Goal: Task Accomplishment & Management: Manage account settings

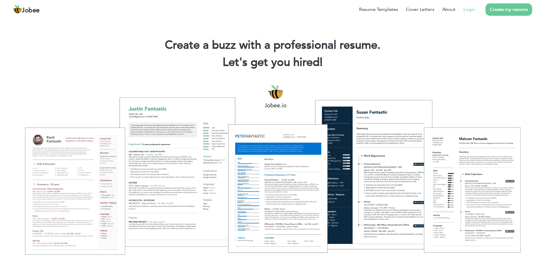
click at [469, 10] on link "Login" at bounding box center [469, 9] width 12 height 7
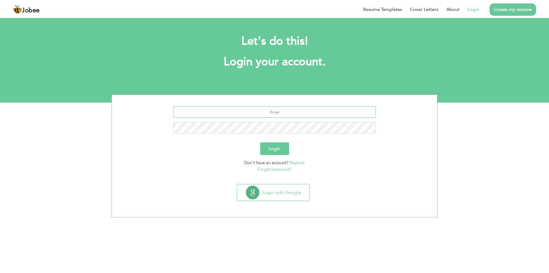
click at [299, 114] on input "text" at bounding box center [274, 111] width 203 height 11
type input "[EMAIL_ADDRESS][DOMAIN_NAME]"
click at [260, 142] on button "Login" at bounding box center [274, 148] width 29 height 13
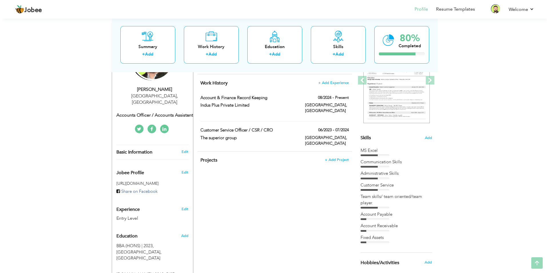
scroll to position [86, 0]
drag, startPoint x: 378, startPoint y: 216, endPoint x: 369, endPoint y: 146, distance: 70.7
click at [369, 146] on div "Skills Add MS Excel Communication Skills Administrative Skills" at bounding box center [394, 132] width 72 height 221
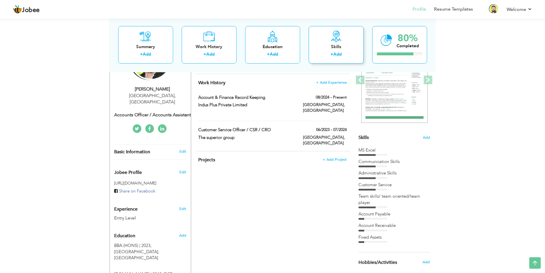
click at [335, 55] on link "Add" at bounding box center [337, 54] width 8 height 6
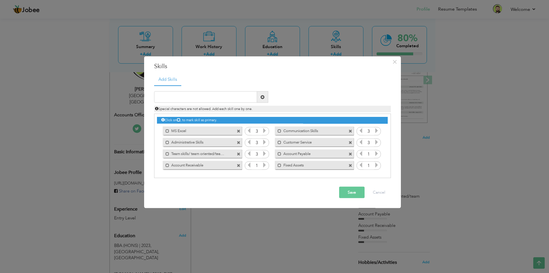
click at [180, 130] on label "MS Excel" at bounding box center [198, 129] width 58 height 7
click at [209, 141] on label "Administrative Skills" at bounding box center [198, 141] width 58 height 7
click at [210, 143] on label "Administrative Skills" at bounding box center [198, 141] width 57 height 7
click at [210, 133] on label "MS Excel" at bounding box center [198, 129] width 57 height 7
click at [239, 142] on span at bounding box center [239, 142] width 4 height 4
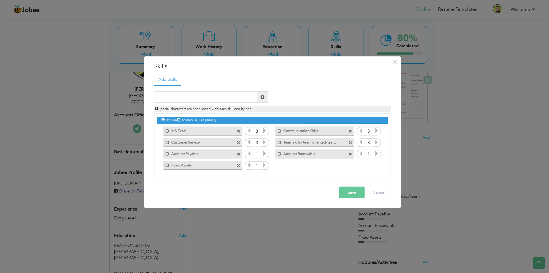
click at [239, 164] on span at bounding box center [239, 165] width 4 height 4
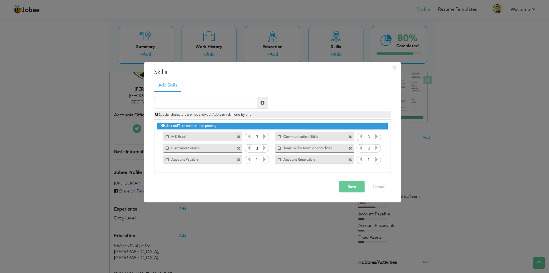
drag, startPoint x: 224, startPoint y: 160, endPoint x: 215, endPoint y: 144, distance: 18.1
click at [215, 144] on div "Click on , to mark skill as primary. Mark as primary skill. MS Excel 3 3 3 3 3 …" at bounding box center [272, 142] width 231 height 45
click at [265, 159] on icon at bounding box center [264, 158] width 5 height 5
click at [203, 100] on input "text" at bounding box center [205, 102] width 103 height 11
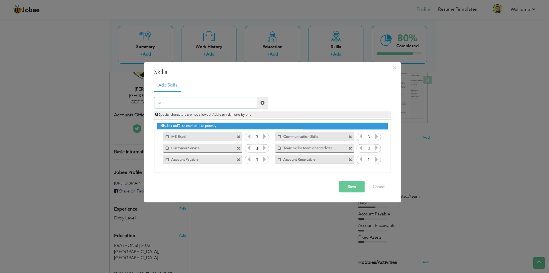
type input "r"
click at [264, 104] on span at bounding box center [263, 102] width 4 height 4
click at [219, 102] on input "text" at bounding box center [205, 102] width 103 height 11
click at [353, 188] on button "Save" at bounding box center [351, 186] width 25 height 11
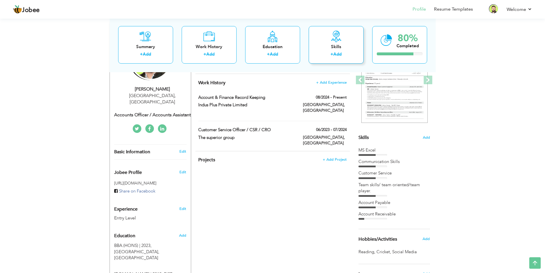
click at [334, 41] on icon at bounding box center [335, 35] width 11 height 11
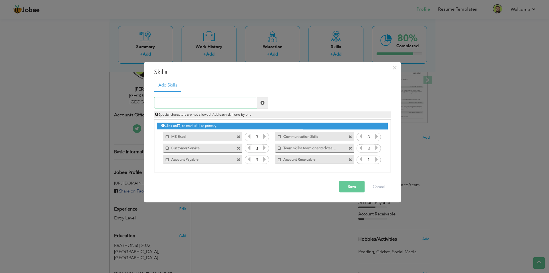
click at [230, 106] on input "text" at bounding box center [205, 102] width 103 height 11
type input "R"
click at [395, 68] on span "×" at bounding box center [394, 67] width 5 height 10
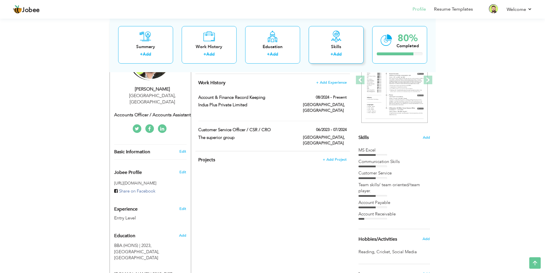
click at [334, 48] on div "Skills" at bounding box center [336, 46] width 46 height 6
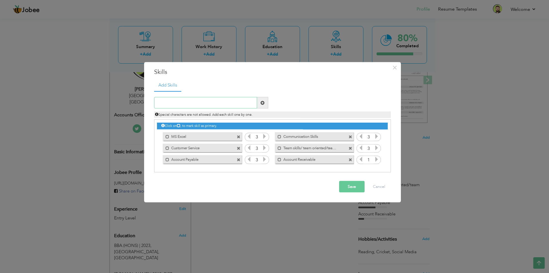
click at [212, 103] on input "text" at bounding box center [205, 102] width 103 height 11
paste input "- Make Payments for Suppliers by preparing cheques"
type input "- Make Payments for Suppliers by preparing cheques"
click at [263, 103] on span at bounding box center [263, 102] width 4 height 4
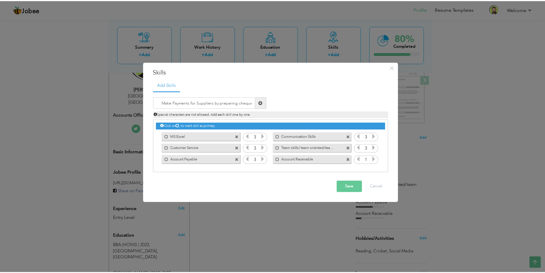
scroll to position [0, 0]
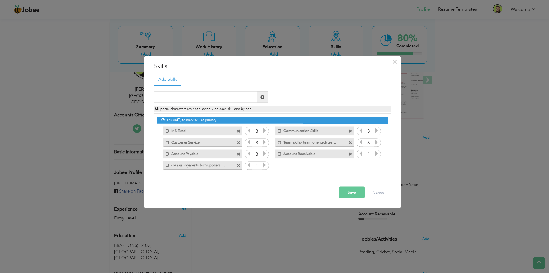
click at [263, 165] on icon at bounding box center [264, 164] width 5 height 5
click at [248, 166] on icon at bounding box center [249, 164] width 5 height 5
click at [238, 142] on span at bounding box center [239, 142] width 4 height 4
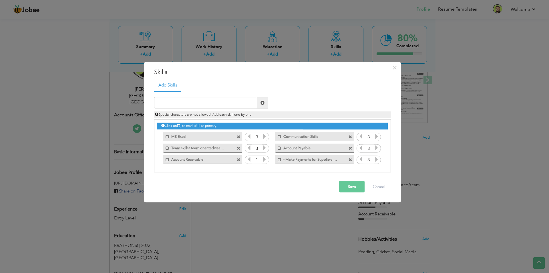
drag, startPoint x: 302, startPoint y: 158, endPoint x: 283, endPoint y: 132, distance: 32.0
click at [283, 132] on div "Click on , to mark skill as primary. Mark as primary skill. MS Excel 3 3 3 3 3 …" at bounding box center [272, 142] width 231 height 45
drag, startPoint x: 333, startPoint y: 159, endPoint x: 321, endPoint y: 133, distance: 29.1
click at [321, 133] on div "Click on , to mark skill as primary. Mark as primary skill. MS Excel 3 3 3 3 3 …" at bounding box center [272, 142] width 231 height 45
click at [351, 183] on button "Save" at bounding box center [351, 186] width 25 height 11
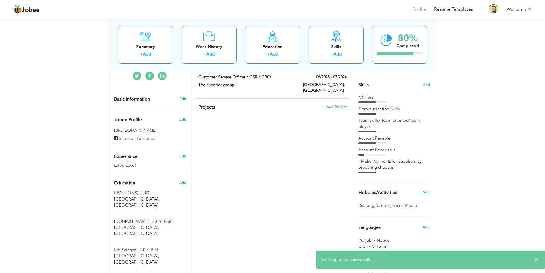
scroll to position [143, 0]
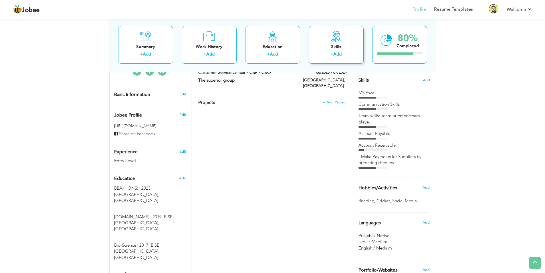
click at [337, 53] on link "Add" at bounding box center [337, 54] width 8 height 6
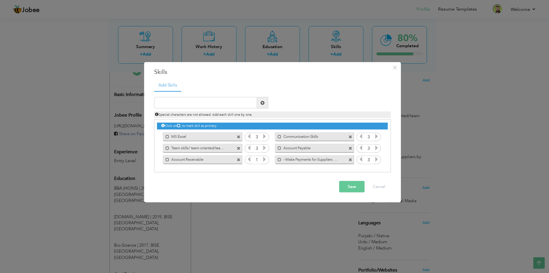
click at [239, 159] on span at bounding box center [239, 160] width 4 height 4
click at [349, 185] on button "Save" at bounding box center [351, 186] width 25 height 11
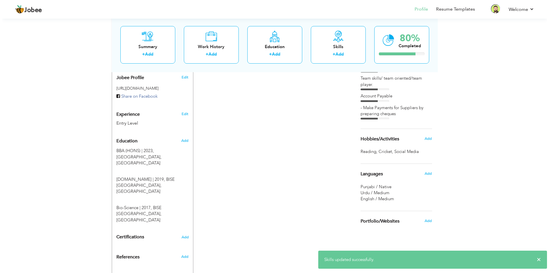
scroll to position [183, 0]
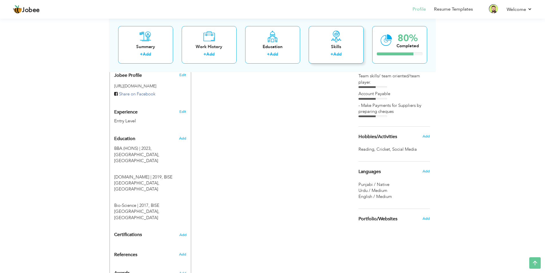
click at [337, 45] on div "Skills" at bounding box center [336, 46] width 46 height 6
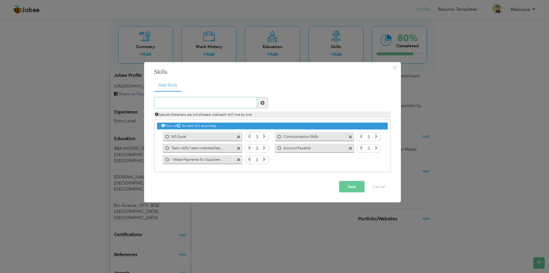
click at [223, 103] on input "text" at bounding box center [205, 102] width 103 height 11
paste input "- Create Bank payment and Bank Receipt vouchers"
click at [166, 103] on input "- Create Bank payment and Bank Receipt vouchers" at bounding box center [205, 102] width 103 height 11
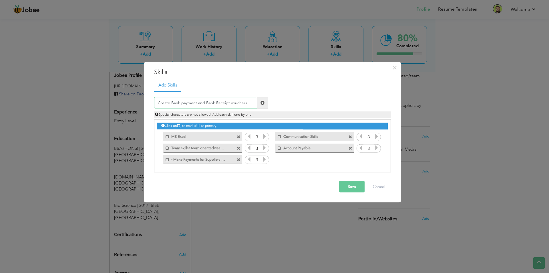
type input "Create Bank payment and Bank Receipt vouchers"
click at [347, 186] on button "Save" at bounding box center [351, 186] width 25 height 11
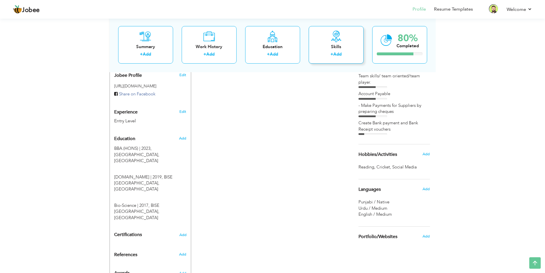
click at [333, 53] on label "+" at bounding box center [331, 54] width 3 height 6
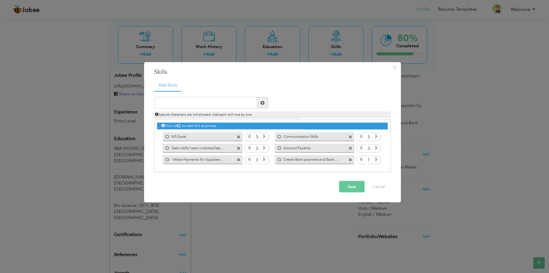
click at [171, 160] on label "- Make Payments for Suppliers by preparing cheques" at bounding box center [198, 158] width 58 height 7
click at [174, 159] on label "- Make Payments for Suppliers by preparing cheques" at bounding box center [198, 158] width 57 height 7
click at [239, 160] on span at bounding box center [239, 160] width 4 height 4
click at [356, 186] on button "Save" at bounding box center [351, 186] width 25 height 11
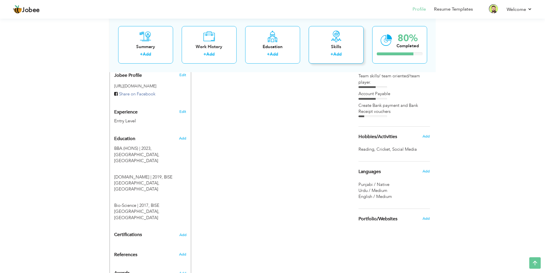
click at [339, 53] on link "Add" at bounding box center [337, 54] width 8 height 6
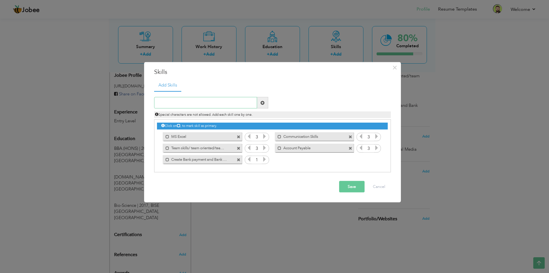
click at [202, 103] on input "text" at bounding box center [205, 102] width 103 height 11
paste input "- Make Payments for Suppliers by preparing cheques"
click at [162, 102] on input "- Make Payments for Suppliers by preparing cheques" at bounding box center [205, 102] width 103 height 11
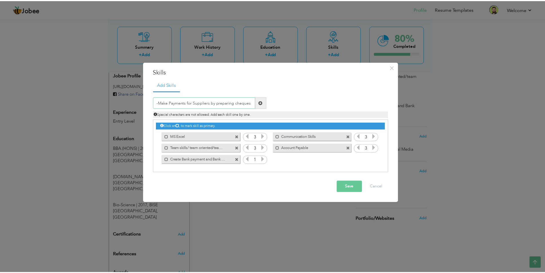
scroll to position [0, 0]
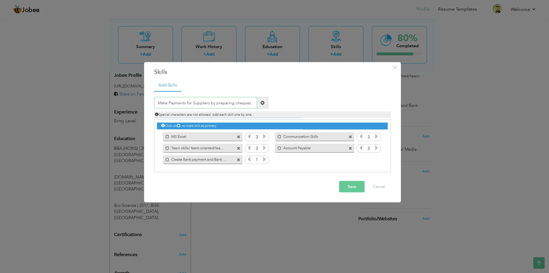
type input "Make Payments for Suppliers by preparing cheques"
click at [352, 186] on button "Save" at bounding box center [351, 186] width 25 height 11
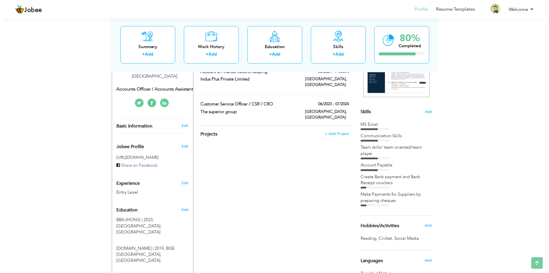
scroll to position [114, 0]
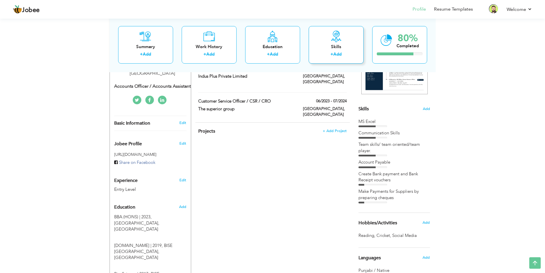
click at [335, 46] on div "Skills" at bounding box center [336, 46] width 46 height 6
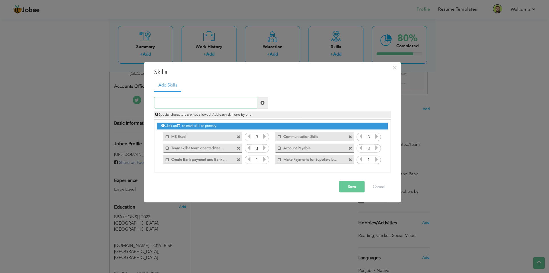
click at [238, 104] on input "text" at bounding box center [205, 102] width 103 height 11
paste input "- Create Cash payment and Cash Receipt Vouchers"
click at [166, 104] on input "- Create Cash payment and Cash Receipt Vouchers" at bounding box center [205, 102] width 103 height 11
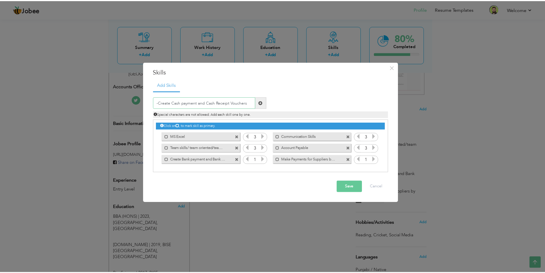
scroll to position [0, 0]
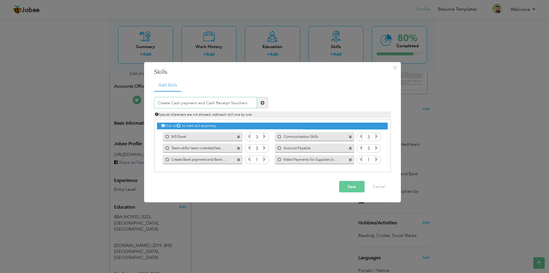
type input "Create Cash payment and Cash Receipt Vouchers"
click at [349, 185] on button "Save" at bounding box center [351, 186] width 25 height 11
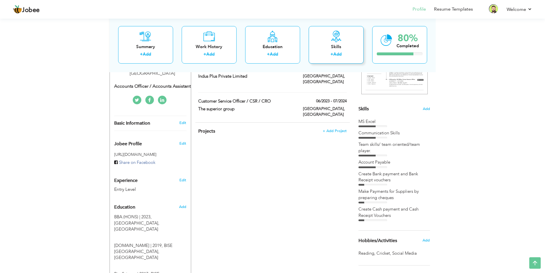
click at [335, 55] on link "Add" at bounding box center [337, 54] width 8 height 6
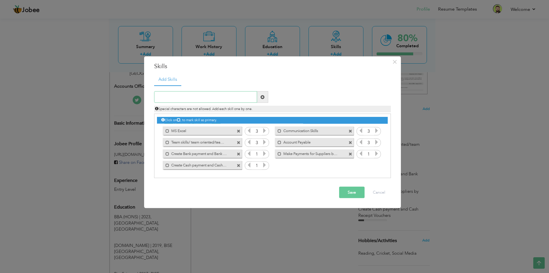
click at [213, 96] on input "text" at bounding box center [205, 96] width 103 height 11
paste input "- Record keeping of Projects in Excel"
click at [166, 97] on input "- Record keeping of Projects in Excel" at bounding box center [205, 96] width 103 height 11
type input "Record keeping of Projects in Excel"
click at [355, 192] on button "Save" at bounding box center [351, 191] width 25 height 11
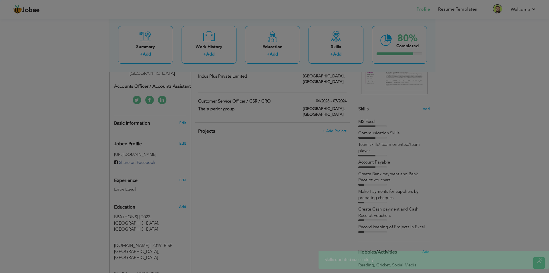
click at [264, 166] on icon at bounding box center [264, 164] width 5 height 5
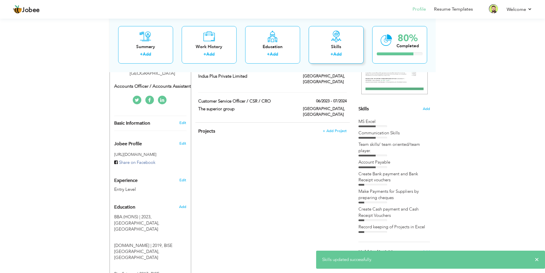
click at [336, 53] on link "Add" at bounding box center [337, 54] width 8 height 6
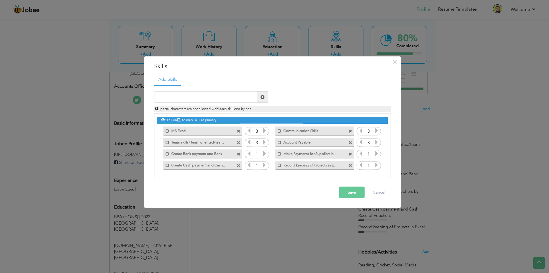
click at [264, 153] on icon at bounding box center [264, 153] width 5 height 5
click at [249, 155] on icon at bounding box center [249, 153] width 5 height 5
click at [265, 164] on icon at bounding box center [264, 164] width 5 height 5
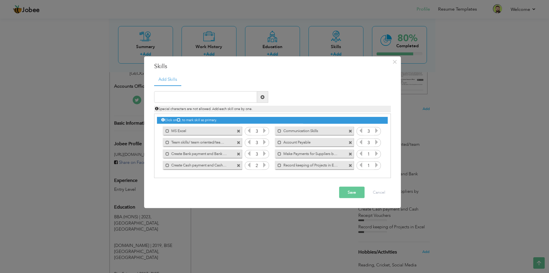
click at [265, 164] on icon at bounding box center [264, 164] width 5 height 5
click at [376, 154] on icon at bounding box center [376, 153] width 5 height 5
click at [376, 163] on icon at bounding box center [376, 164] width 5 height 5
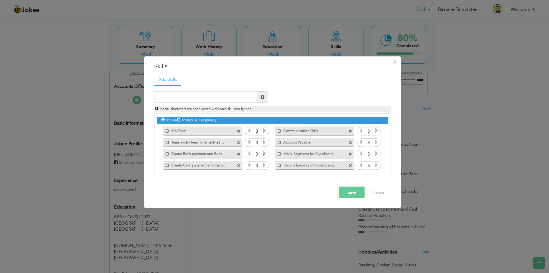
click at [353, 193] on button "Save" at bounding box center [351, 191] width 25 height 11
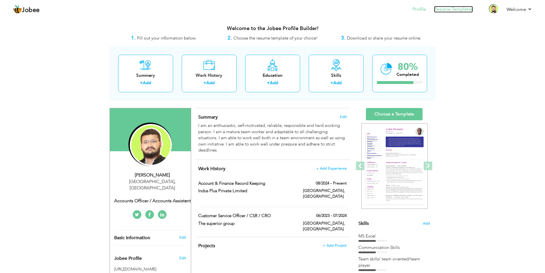
click at [457, 9] on link "Resume Templates" at bounding box center [453, 9] width 39 height 7
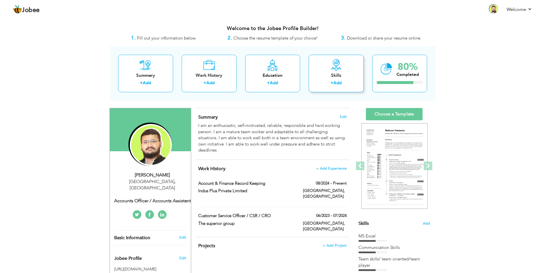
click at [339, 83] on link "Add" at bounding box center [337, 83] width 8 height 6
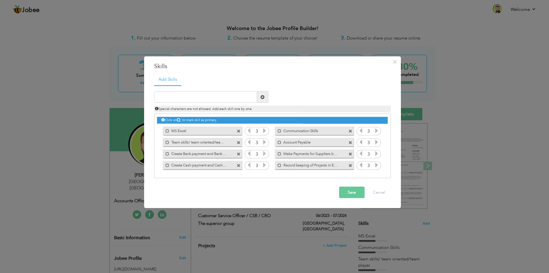
click at [239, 131] on span at bounding box center [239, 131] width 4 height 4
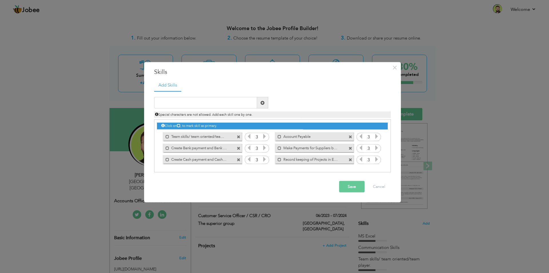
click at [239, 137] on span at bounding box center [239, 137] width 4 height 4
click at [351, 137] on span at bounding box center [351, 137] width 4 height 4
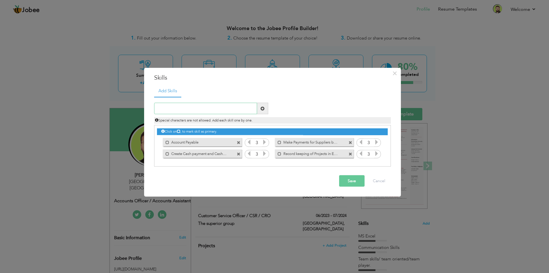
click at [224, 110] on input "text" at bounding box center [205, 108] width 103 height 11
paste input "Receiving all purchase and freight bills from rele"
type input "Receiving all purchase and freight bills from DEPT"
click at [349, 181] on button "Save" at bounding box center [351, 180] width 25 height 11
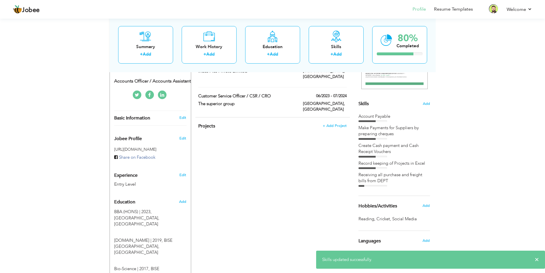
scroll to position [143, 0]
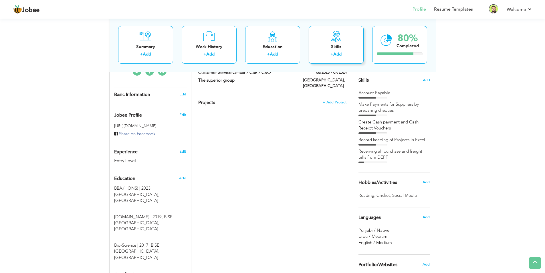
click at [338, 52] on link "Add" at bounding box center [337, 54] width 8 height 6
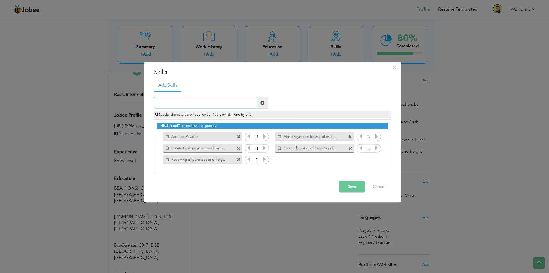
click at [199, 102] on input "text" at bounding box center [205, 102] width 103 height 11
paste input "Creating a purchase bill in ERP & post all purchas"
click at [247, 104] on input "Creating a purchase bill in ERP & post all purchas" at bounding box center [205, 102] width 103 height 11
type input "C"
paste input "post all purchases & freight in GL."
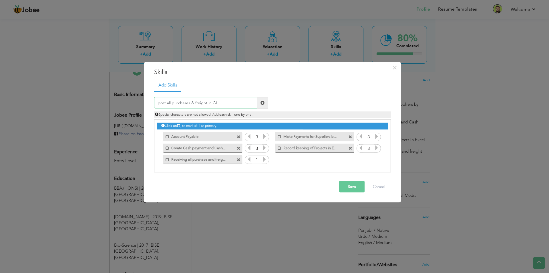
click at [160, 103] on input "post all purchases & freight in GL." at bounding box center [205, 102] width 103 height 11
click at [232, 102] on input "Post all purchases & freight in GL." at bounding box center [205, 102] width 103 height 11
type input "Post all purchases & freight in GL."
click at [352, 186] on button "Save" at bounding box center [351, 186] width 25 height 11
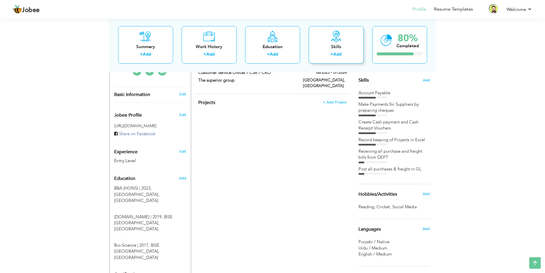
click at [339, 51] on link "Add" at bounding box center [337, 54] width 8 height 6
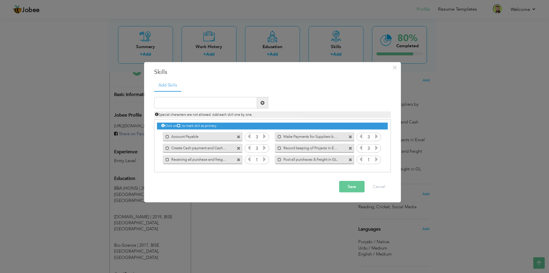
click at [264, 160] on icon at bounding box center [264, 158] width 5 height 5
click at [249, 160] on icon at bounding box center [249, 158] width 5 height 5
click at [377, 160] on icon at bounding box center [376, 158] width 5 height 5
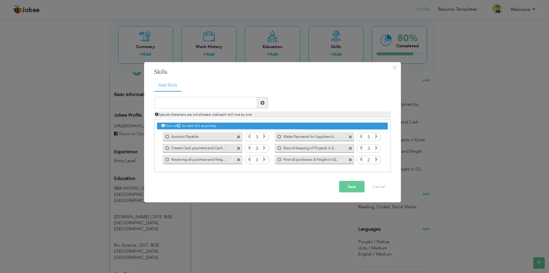
click at [377, 160] on icon at bounding box center [376, 158] width 5 height 5
click at [355, 185] on button "Save" at bounding box center [351, 186] width 25 height 11
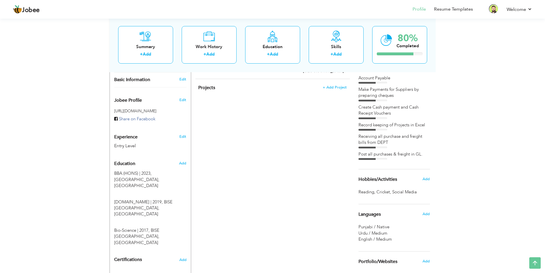
scroll to position [144, 0]
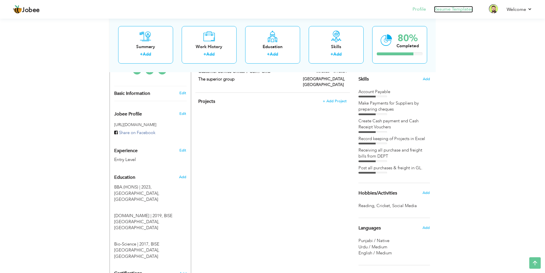
click at [446, 9] on link "Resume Templates" at bounding box center [453, 9] width 39 height 7
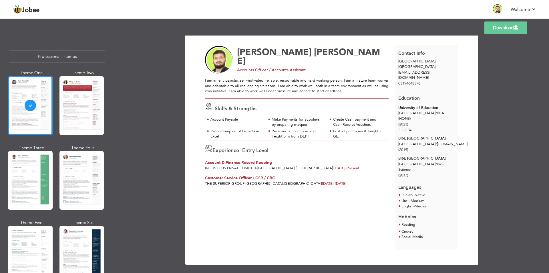
scroll to position [12, 0]
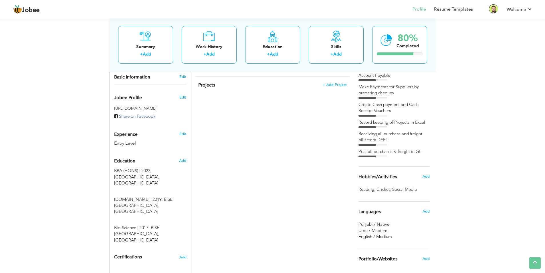
scroll to position [173, 0]
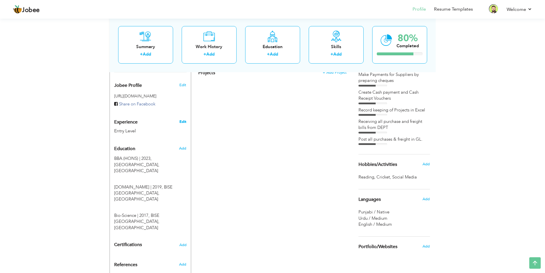
click at [183, 119] on link "Edit" at bounding box center [182, 121] width 7 height 5
type input "[PERSON_NAME]"
type input "03194648376"
select select "number:166"
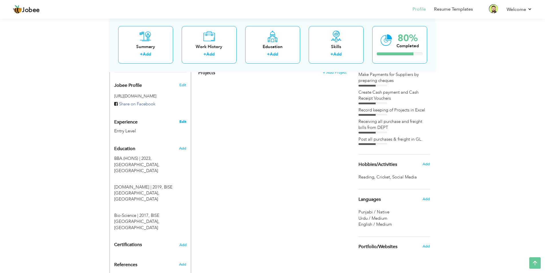
type input "[GEOGRAPHIC_DATA]"
select select "number:1"
type input "Accounts Officer / Accounts Assistant"
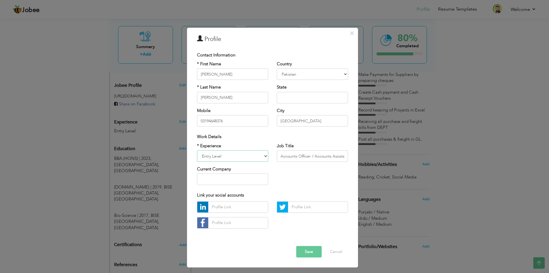
click at [245, 154] on select "Entry Level Less than 1 Year 1 Year 2 Years 3 Years 4 Years 5 Years 6 Years 7 Y…" at bounding box center [232, 155] width 71 height 11
click at [197, 150] on select "Entry Level Less than 1 Year 1 Year 2 Years 3 Years 4 Years 5 Years 6 Years 7 Y…" at bounding box center [232, 155] width 71 height 11
click at [239, 158] on select "Entry Level Less than 1 Year 1 Year 2 Years 3 Years 4 Years 5 Years 6 Years 7 Y…" at bounding box center [232, 155] width 71 height 11
select select "number:4"
click at [197, 150] on select "Entry Level Less than 1 Year 1 Year 2 Years 3 Years 4 Years 5 Years 6 Years 7 Y…" at bounding box center [232, 155] width 71 height 11
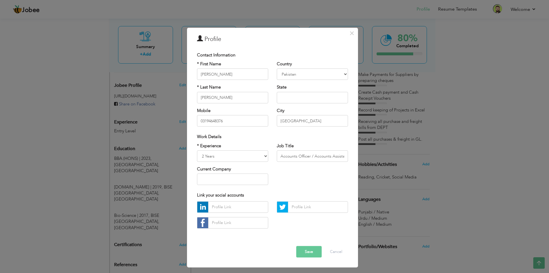
click at [309, 251] on button "Save" at bounding box center [308, 251] width 25 height 11
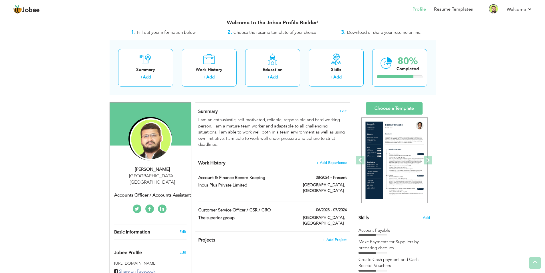
scroll to position [0, 0]
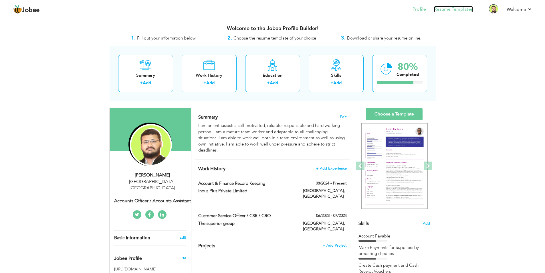
click at [449, 9] on link "Resume Templates" at bounding box center [453, 9] width 39 height 7
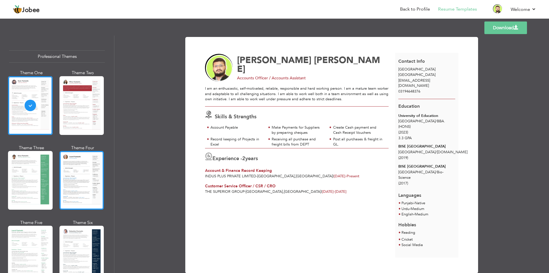
click at [70, 163] on div at bounding box center [81, 180] width 45 height 59
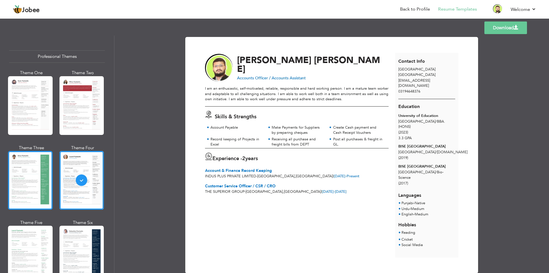
click at [31, 165] on div at bounding box center [30, 180] width 45 height 59
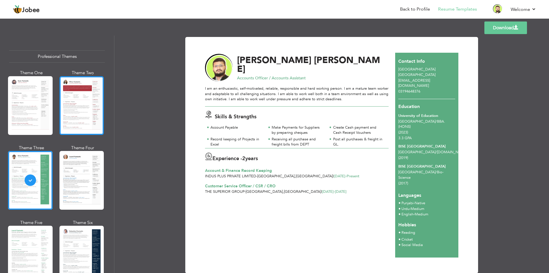
click at [69, 110] on div at bounding box center [81, 105] width 45 height 59
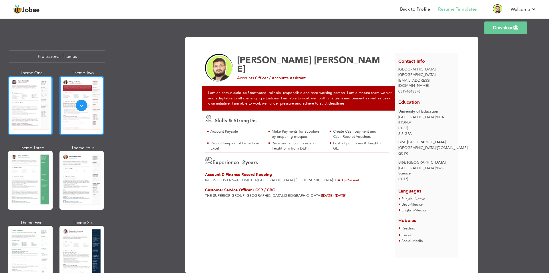
click at [31, 110] on div at bounding box center [30, 105] width 45 height 59
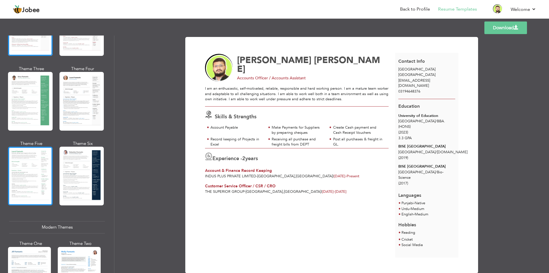
scroll to position [86, 0]
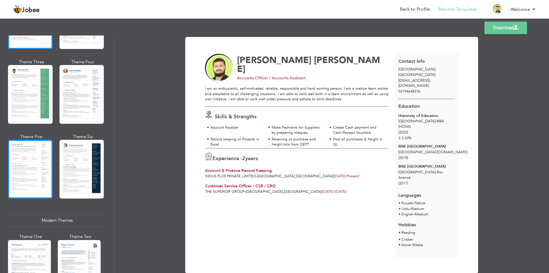
click at [29, 151] on div at bounding box center [30, 169] width 45 height 59
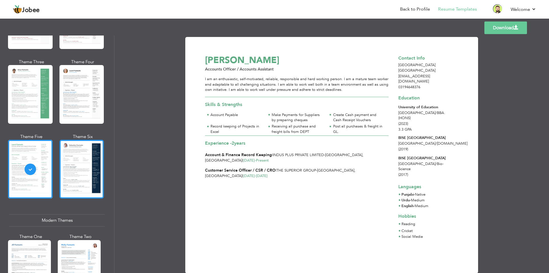
click at [63, 155] on div at bounding box center [81, 169] width 45 height 59
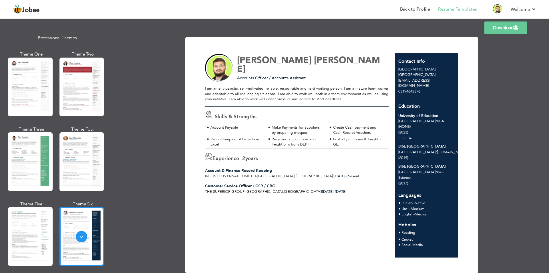
scroll to position [0, 0]
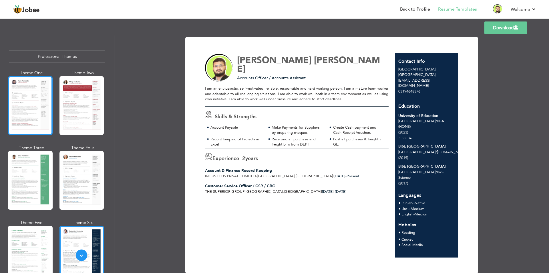
click at [40, 113] on div at bounding box center [30, 105] width 45 height 59
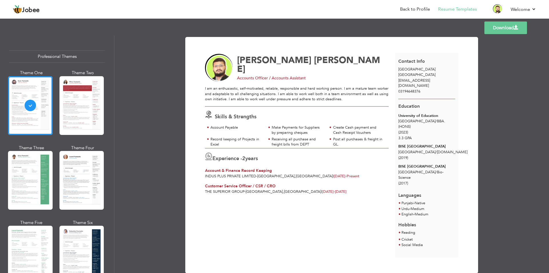
click at [496, 29] on link "Download" at bounding box center [506, 27] width 43 height 13
